Goal: Task Accomplishment & Management: Use online tool/utility

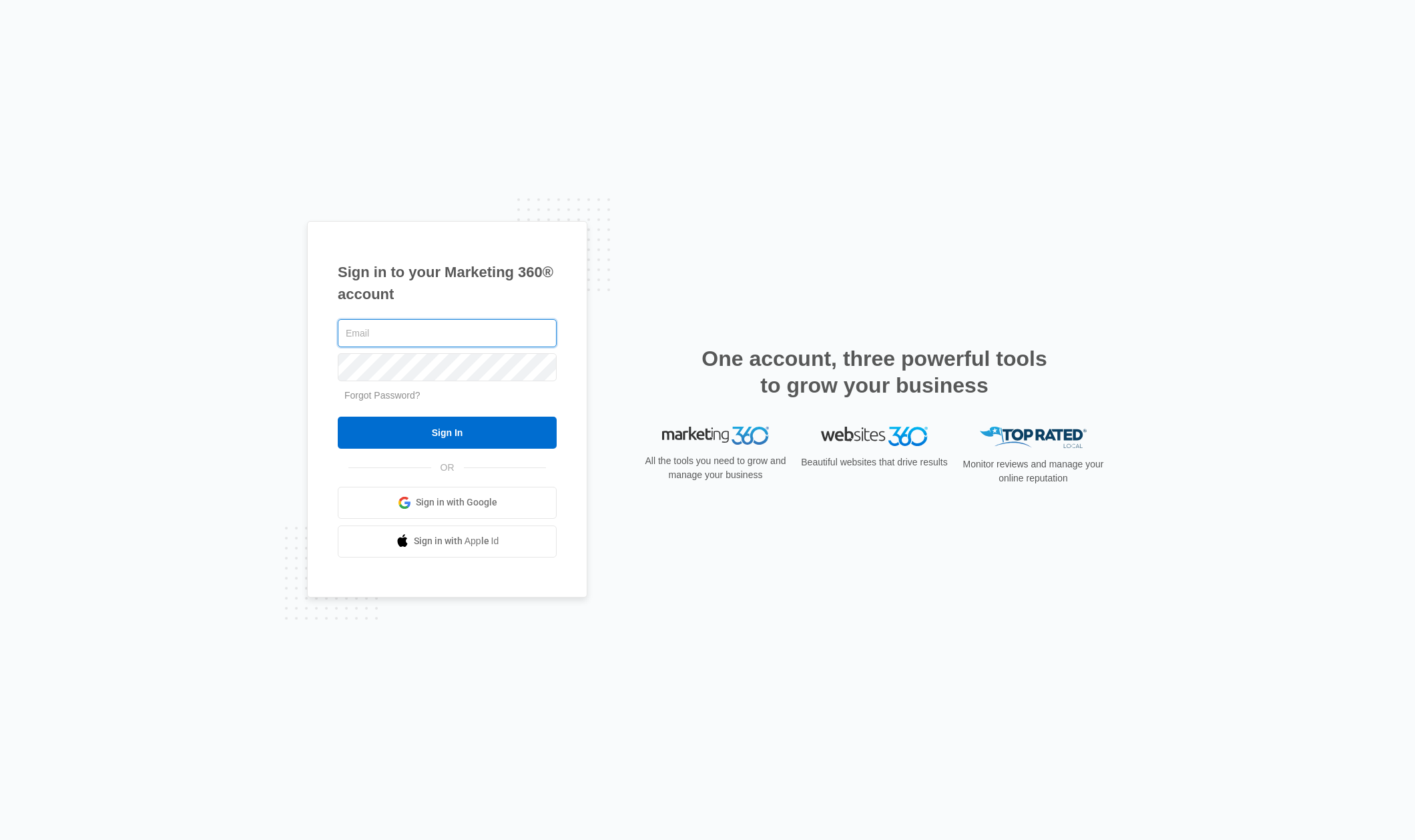
type input "[EMAIL_ADDRESS][DOMAIN_NAME]"
click at [464, 432] on input "Sign In" at bounding box center [447, 432] width 219 height 32
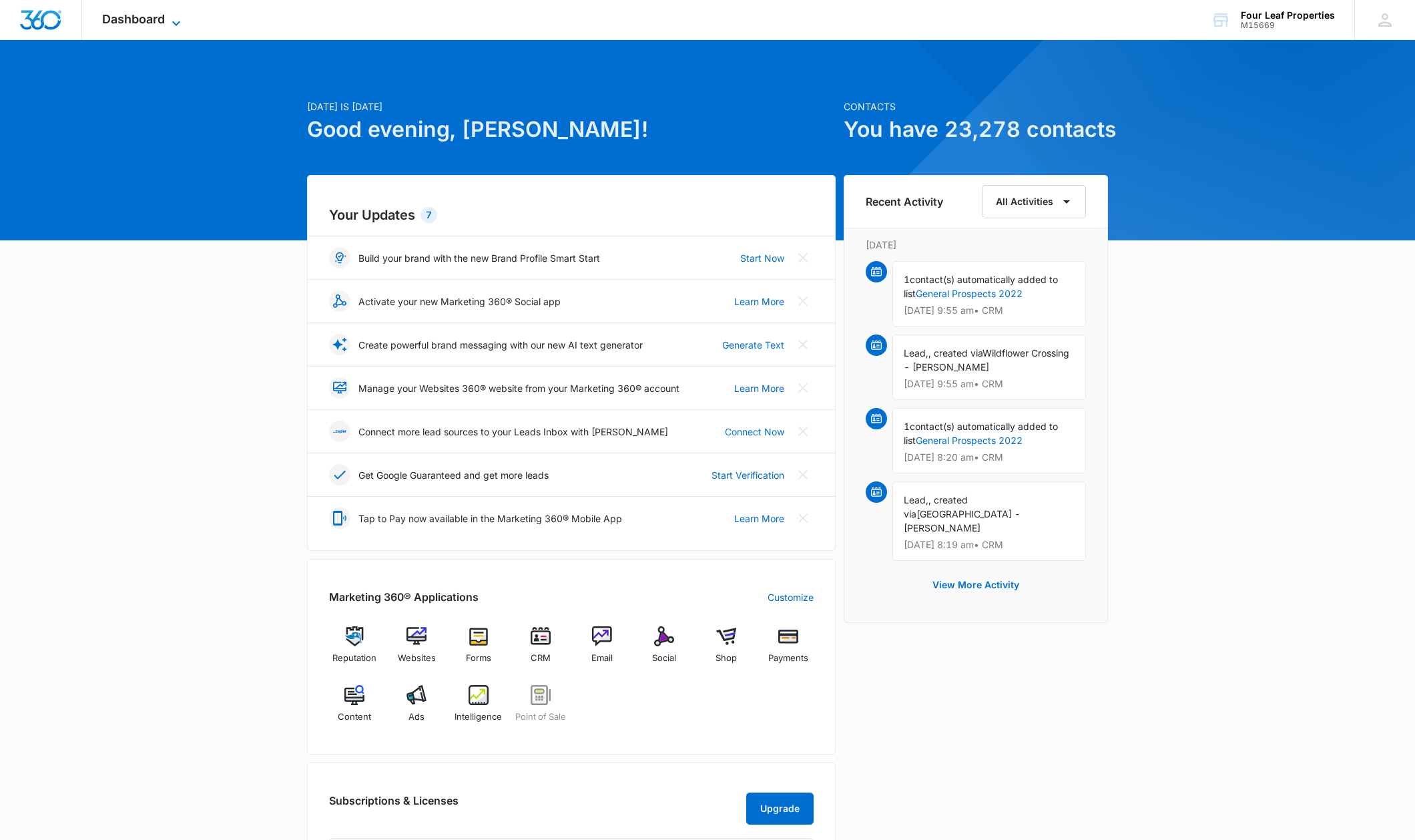
click at [182, 22] on icon at bounding box center [175, 23] width 16 height 16
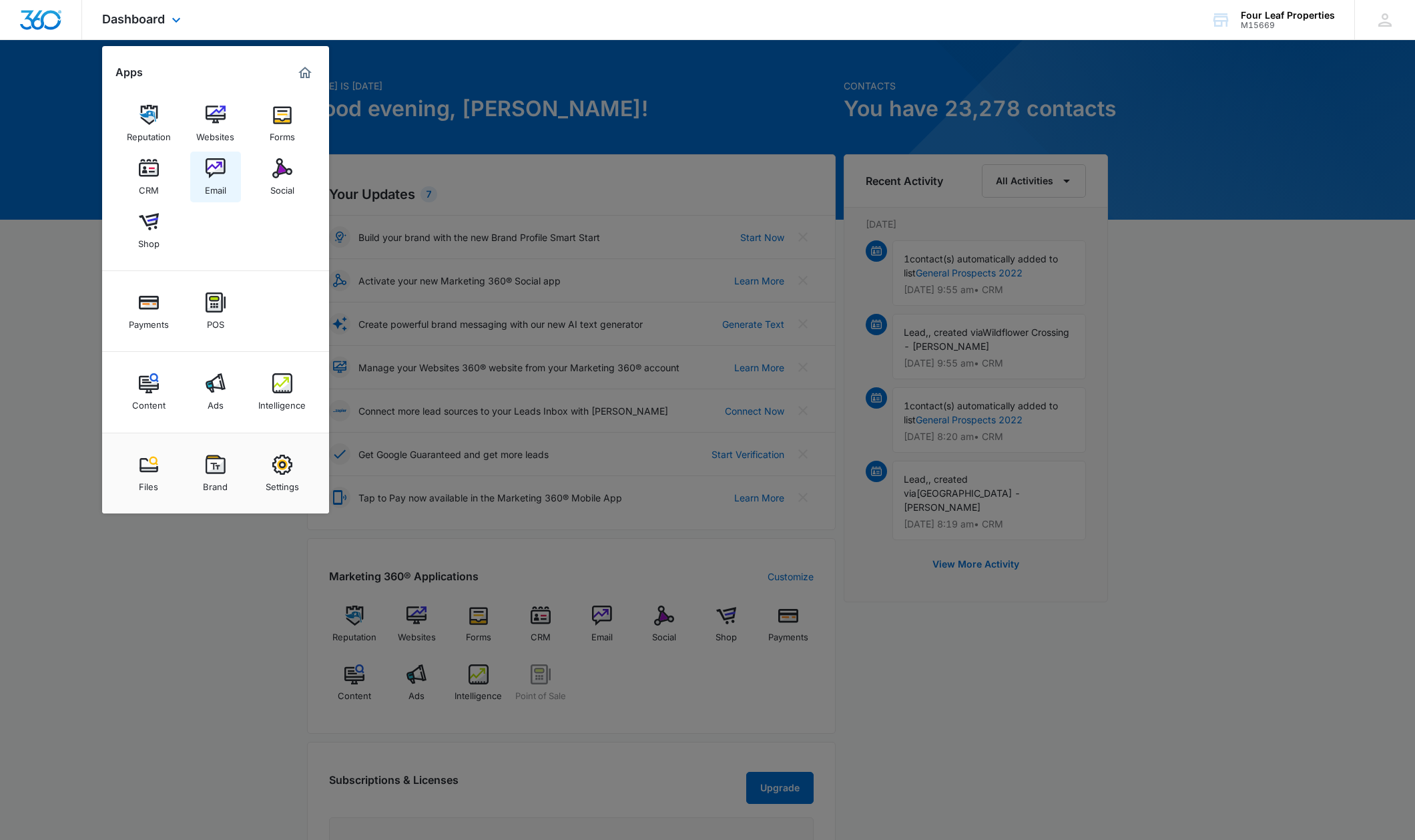
scroll to position [23, 0]
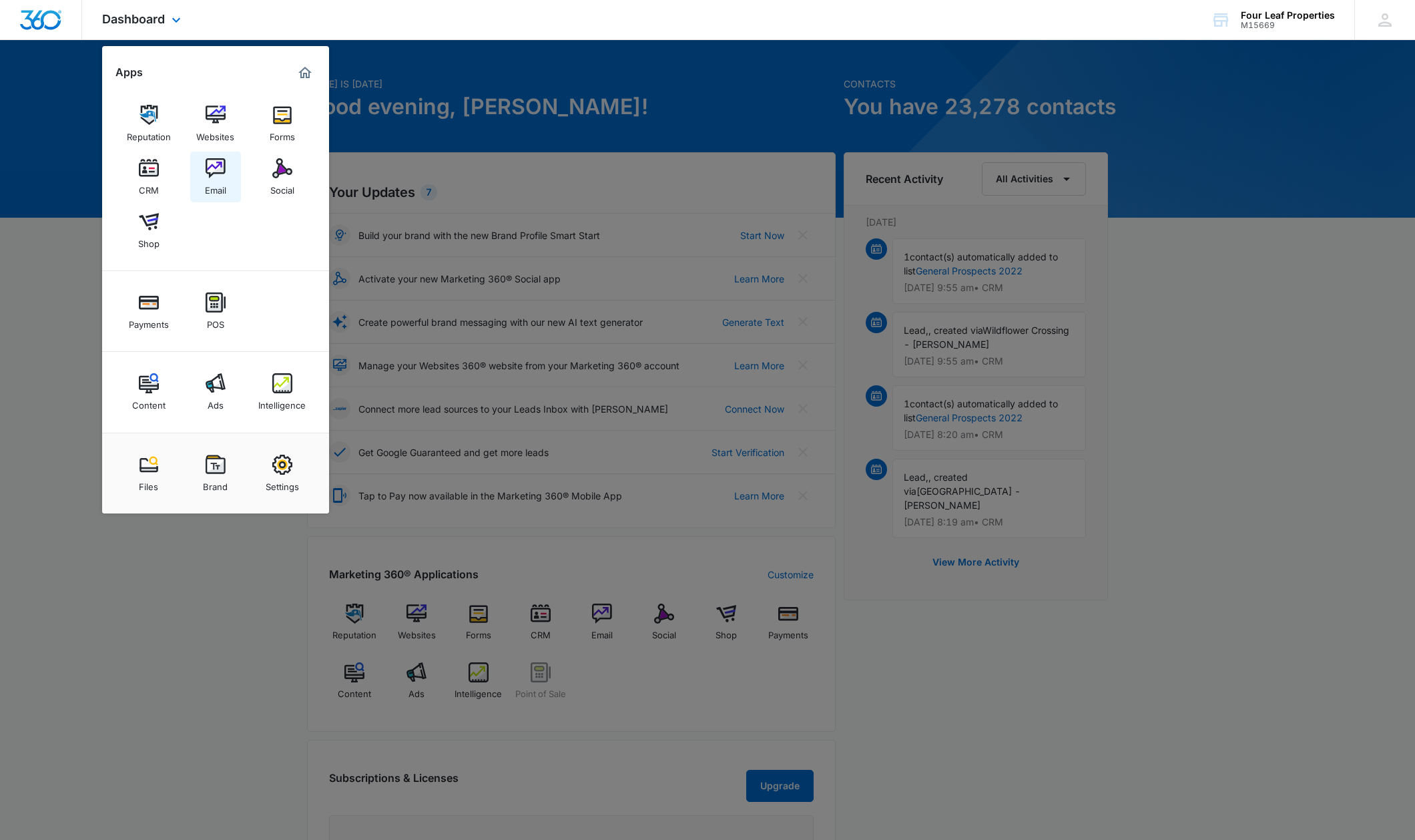
click at [217, 173] on img at bounding box center [215, 168] width 20 height 20
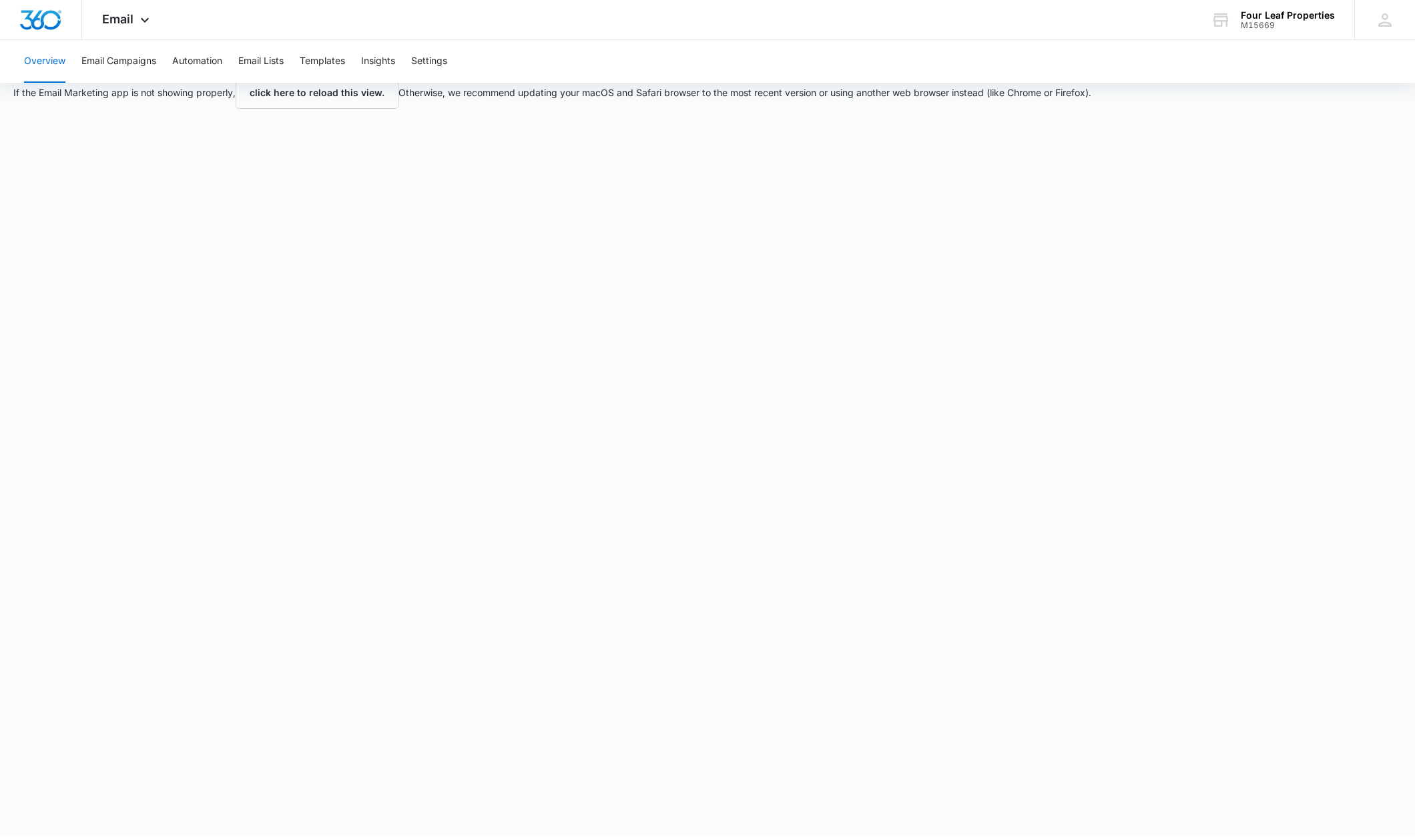
scroll to position [17, 0]
click at [147, 61] on button "Email Campaigns" at bounding box center [118, 61] width 75 height 43
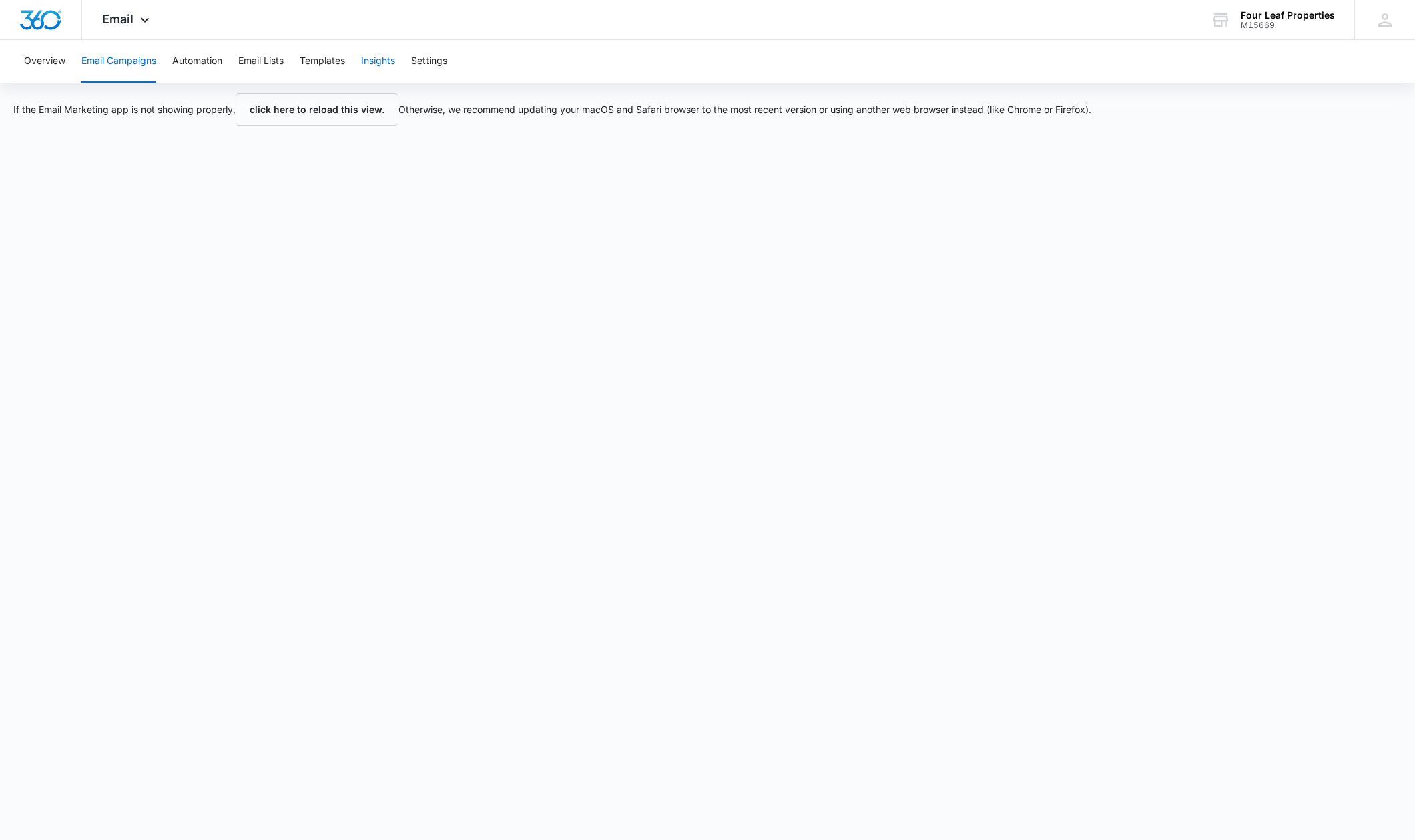
click at [369, 61] on button "Insights" at bounding box center [378, 61] width 34 height 43
